Goal: Book appointment/travel/reservation

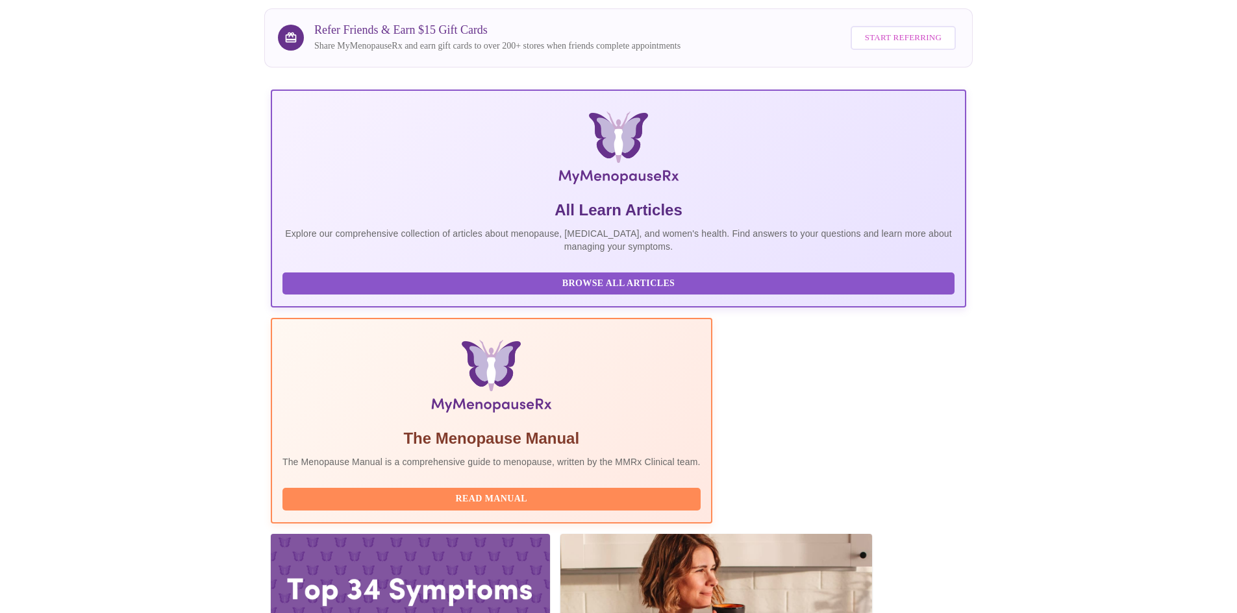
scroll to position [97, 0]
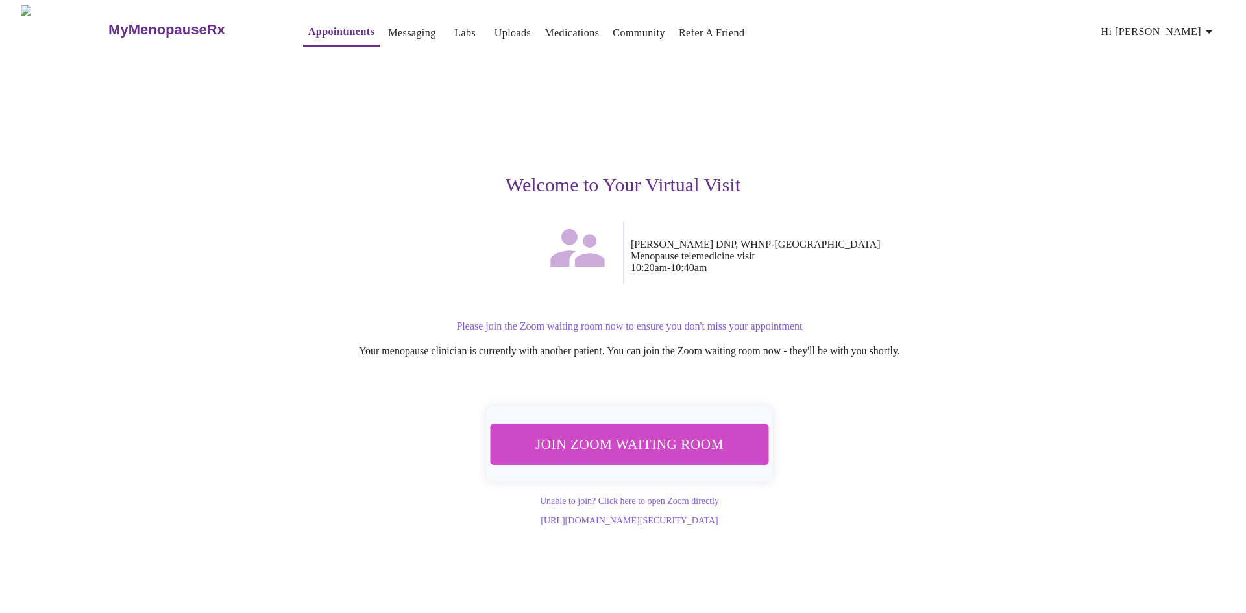
click at [603, 436] on span "Join Zoom Waiting Room" at bounding box center [630, 444] width 244 height 24
